Goal: Task Accomplishment & Management: Manage account settings

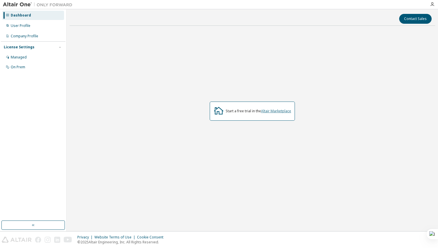
click at [276, 110] on link "Altair Marketplace" at bounding box center [276, 111] width 30 height 5
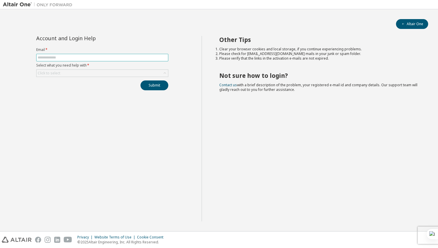
click at [119, 57] on input "text" at bounding box center [102, 57] width 129 height 5
type input "**********"
click at [120, 73] on div "Click to select" at bounding box center [103, 73] width 132 height 7
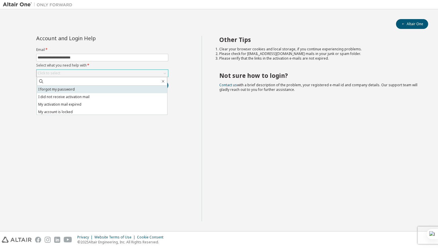
click at [100, 90] on li "I forgot my password" at bounding box center [102, 90] width 130 height 8
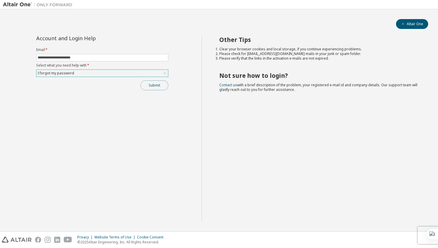
click at [153, 83] on button "Submit" at bounding box center [155, 86] width 28 height 10
